Goal: Information Seeking & Learning: Learn about a topic

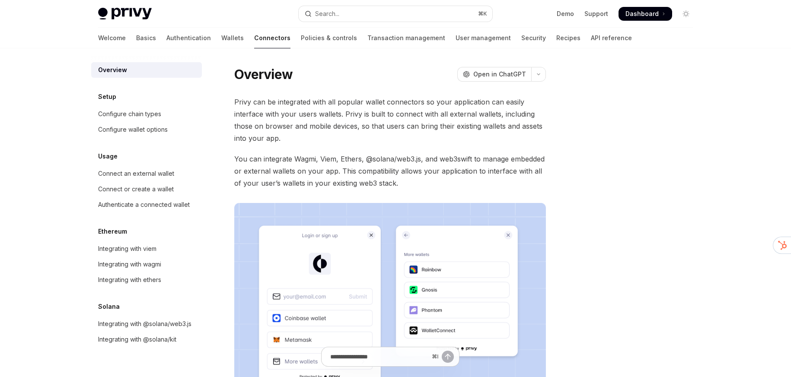
type textarea "*"
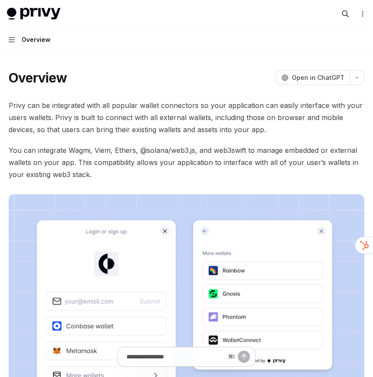
click at [348, 10] on icon "Open search" at bounding box center [345, 13] width 7 height 7
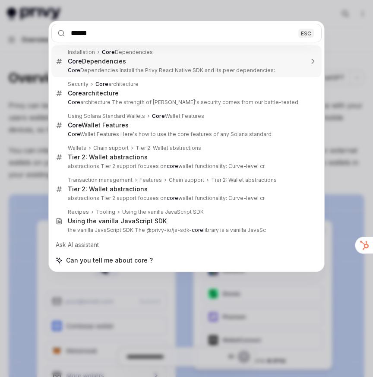
type input "*******"
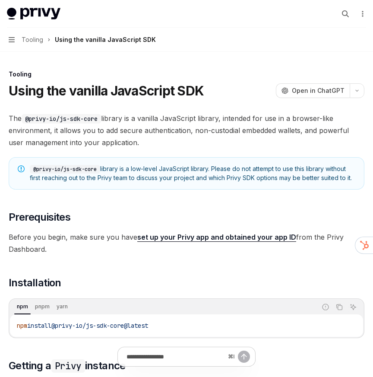
click at [272, 44] on button "Navigation Tooling Using the vanilla JavaScript SDK" at bounding box center [186, 40] width 373 height 24
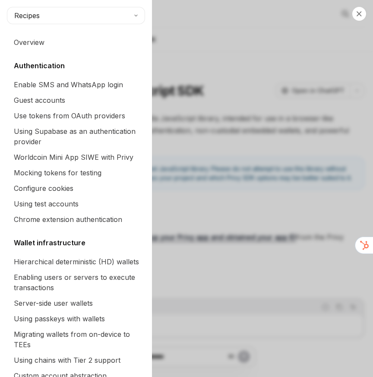
click at [336, 22] on div "Close navigation Recipes Overview Authentication Enable SMS and WhatsApp login …" at bounding box center [186, 188] width 373 height 377
type textarea "*"
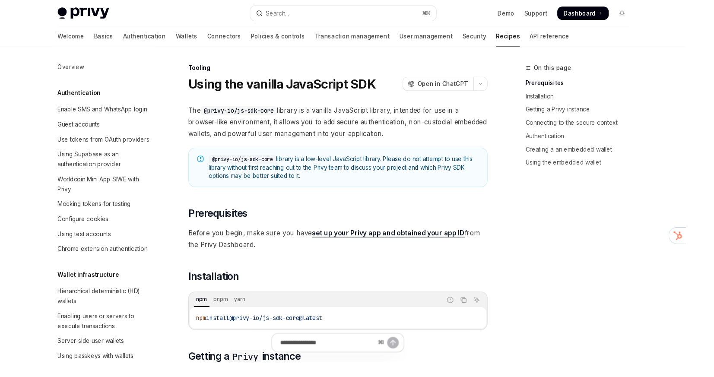
type textarea "*"
